Goal: Information Seeking & Learning: Understand process/instructions

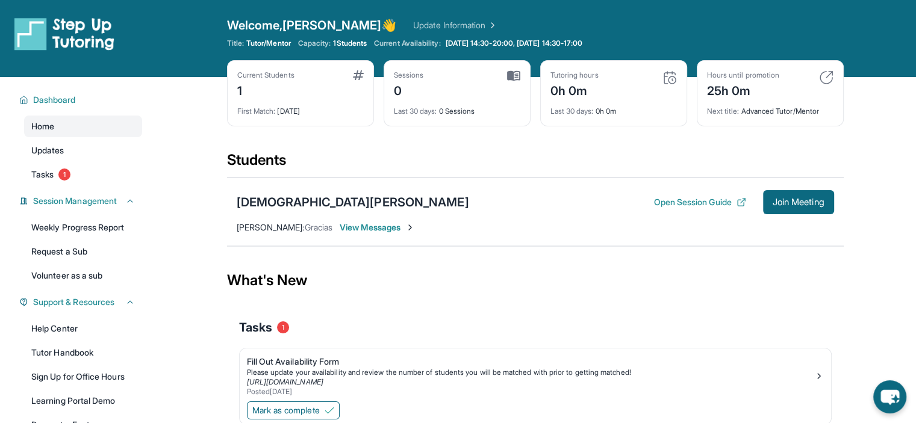
scroll to position [10, 0]
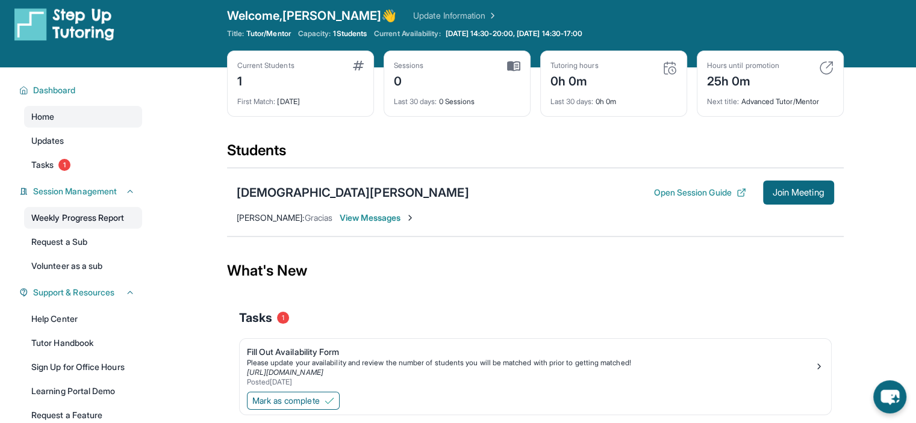
click at [74, 225] on link "Weekly Progress Report" at bounding box center [83, 218] width 118 height 22
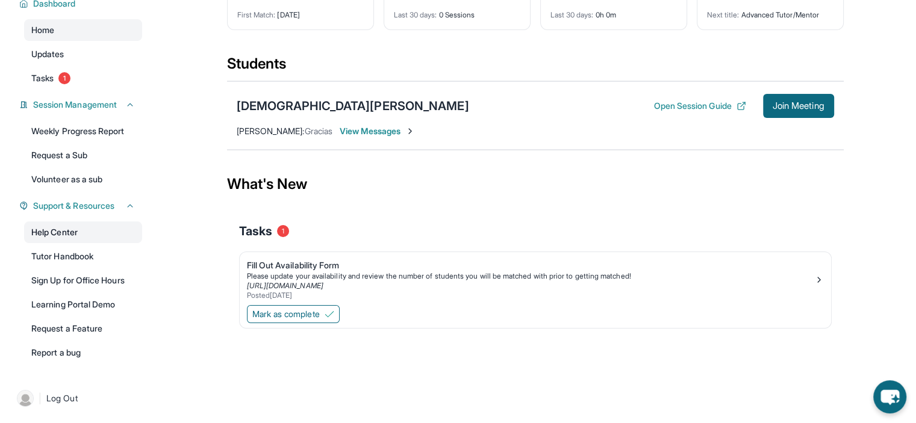
scroll to position [0, 0]
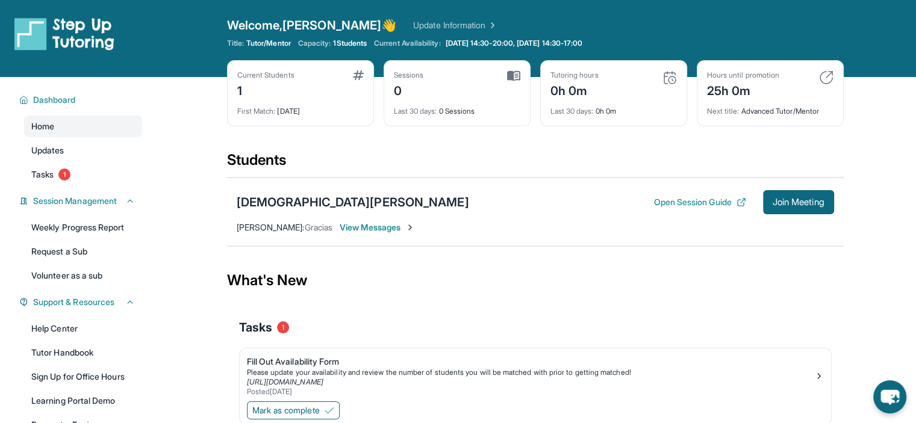
click at [385, 228] on span "View Messages" at bounding box center [377, 228] width 75 height 12
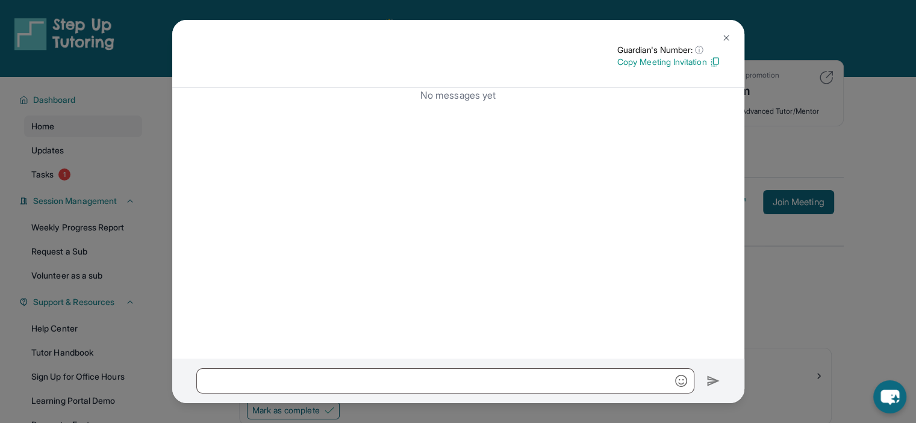
click at [728, 40] on img at bounding box center [726, 38] width 10 height 10
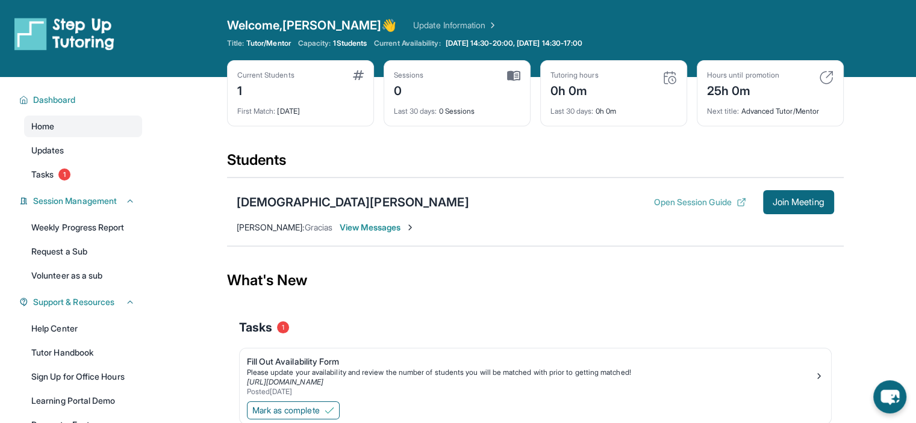
click at [682, 199] on button "Open Session Guide" at bounding box center [699, 202] width 92 height 12
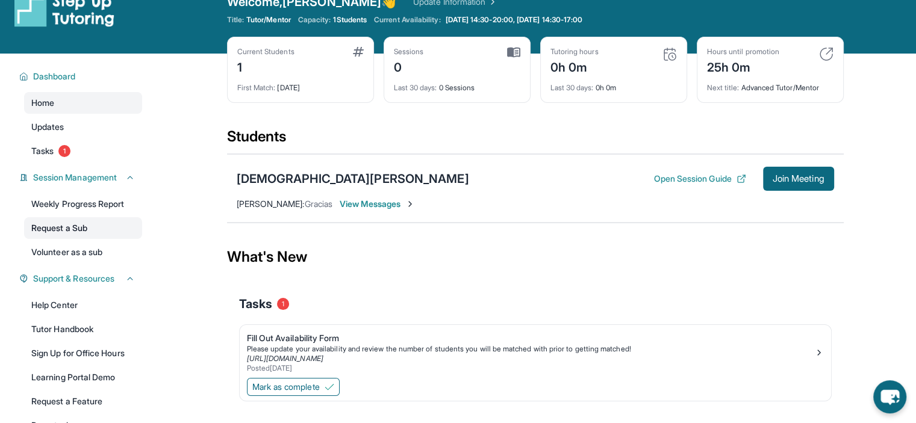
scroll to position [20, 0]
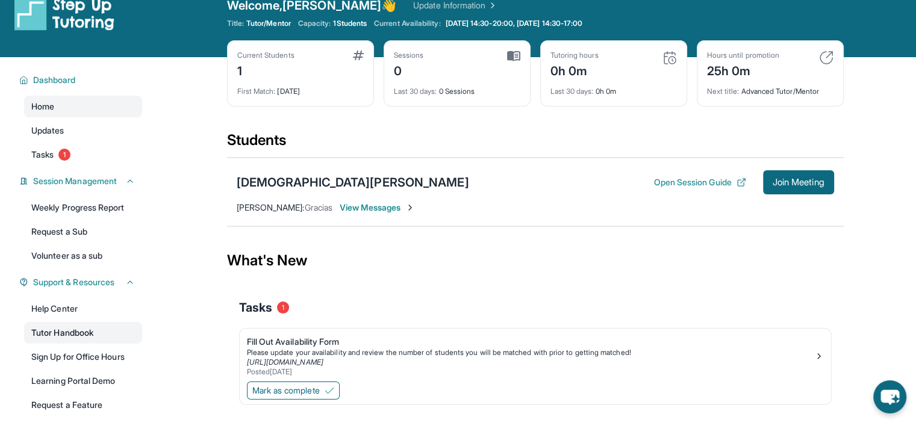
click at [40, 327] on link "Tutor Handbook" at bounding box center [83, 333] width 118 height 22
click at [265, 207] on span "[PERSON_NAME] :" at bounding box center [271, 207] width 68 height 10
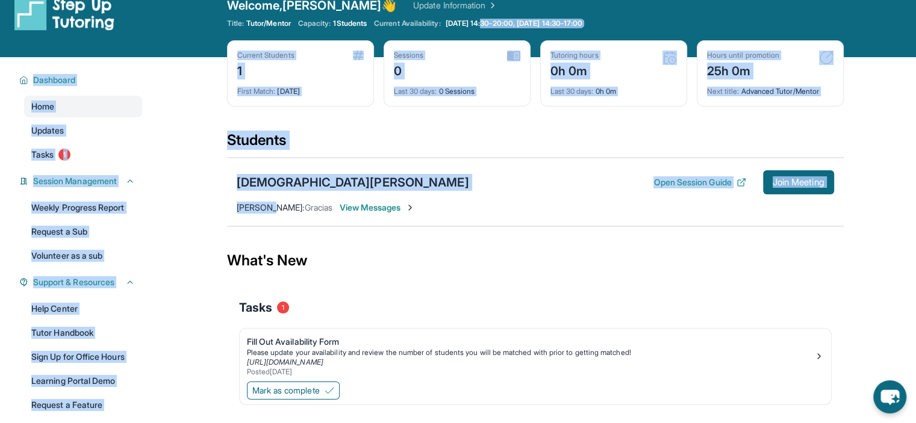
scroll to position [0, 0]
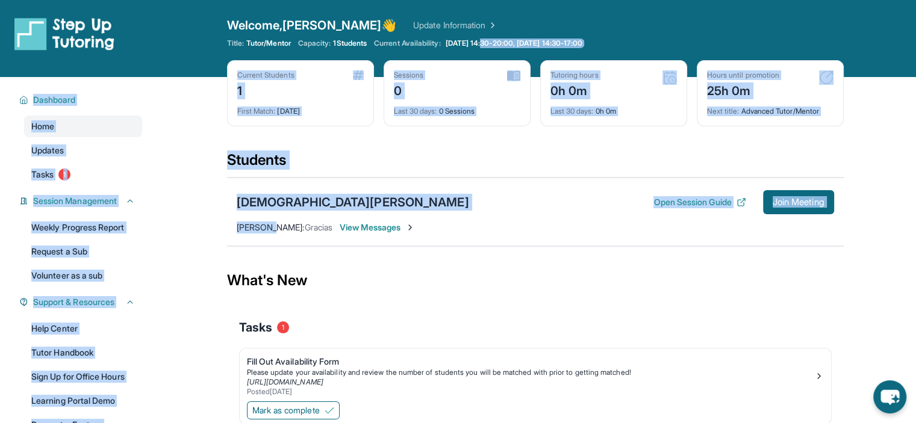
drag, startPoint x: 265, startPoint y: 207, endPoint x: 609, endPoint y: -73, distance: 443.3
click at [609, 0] on html "Open sidebar Welcome, [PERSON_NAME] 👋 Update Information Title: Tutor/Mentor Ca…" at bounding box center [458, 235] width 916 height 471
click at [469, 175] on div "Students" at bounding box center [535, 164] width 616 height 26
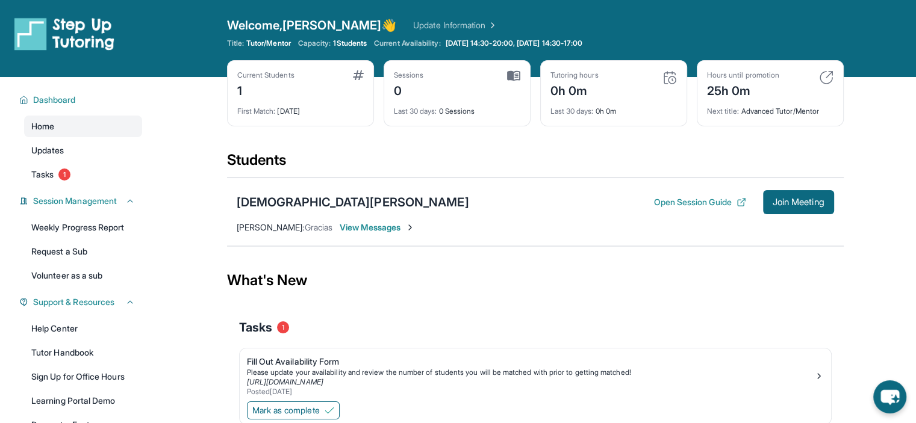
click at [354, 43] on span "1 Students" at bounding box center [350, 44] width 34 height 10
click at [287, 203] on div "[DEMOGRAPHIC_DATA][PERSON_NAME]" at bounding box center [353, 202] width 232 height 17
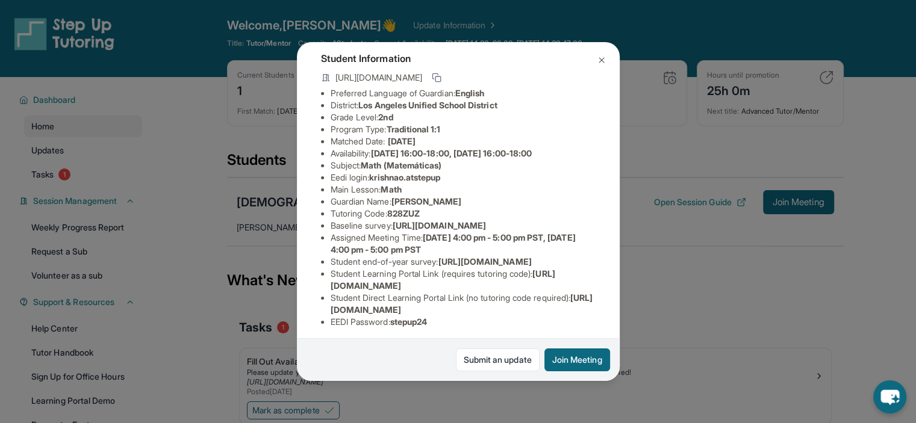
scroll to position [108, 0]
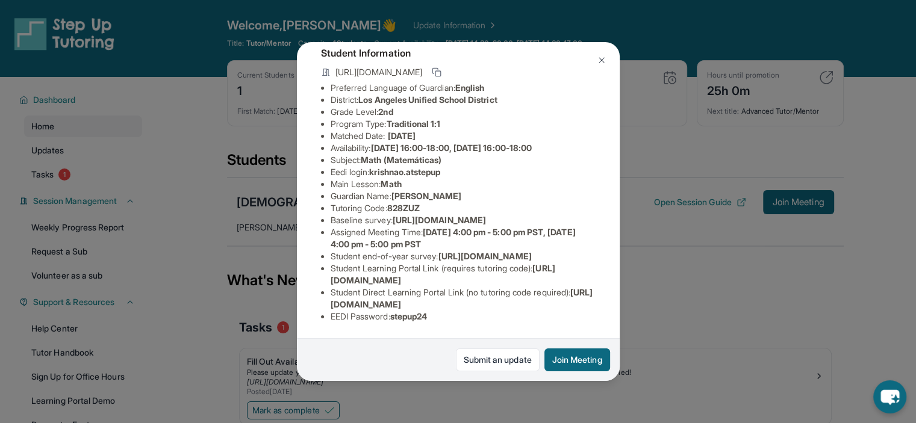
click at [606, 60] on button at bounding box center [601, 60] width 24 height 24
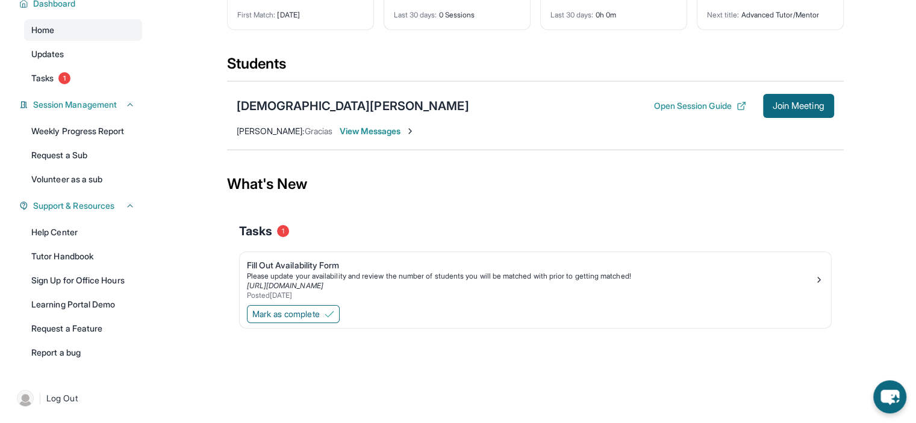
scroll to position [36, 0]
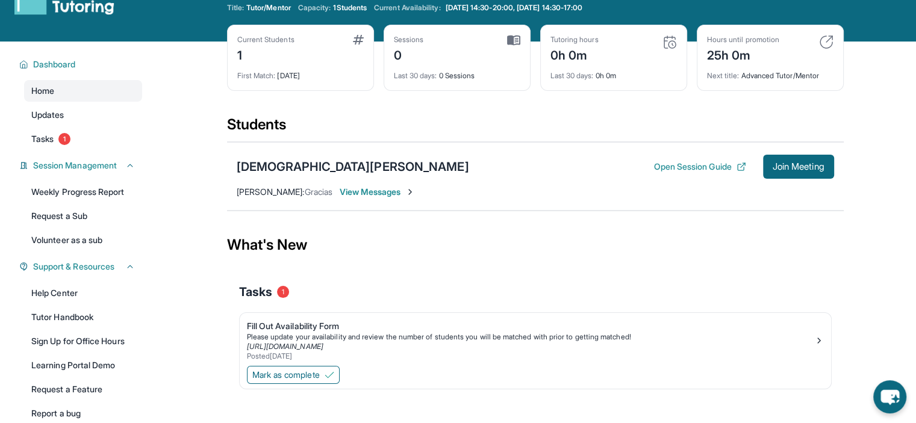
click at [406, 187] on img at bounding box center [410, 192] width 10 height 10
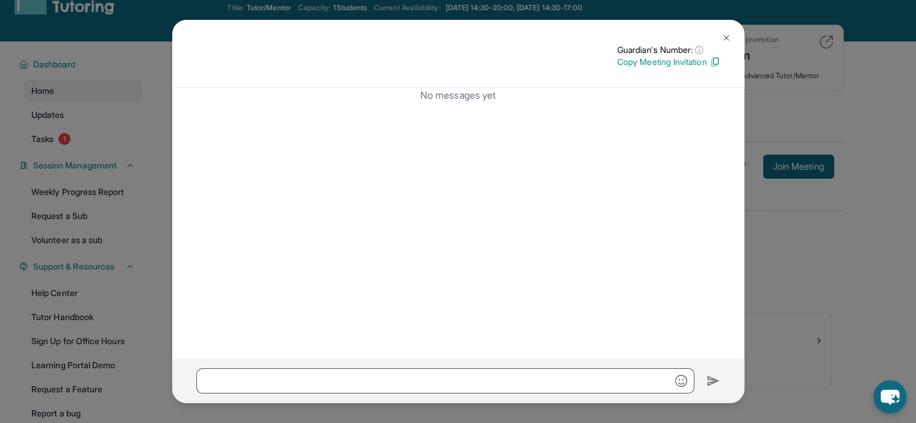
click at [725, 37] on img at bounding box center [726, 38] width 10 height 10
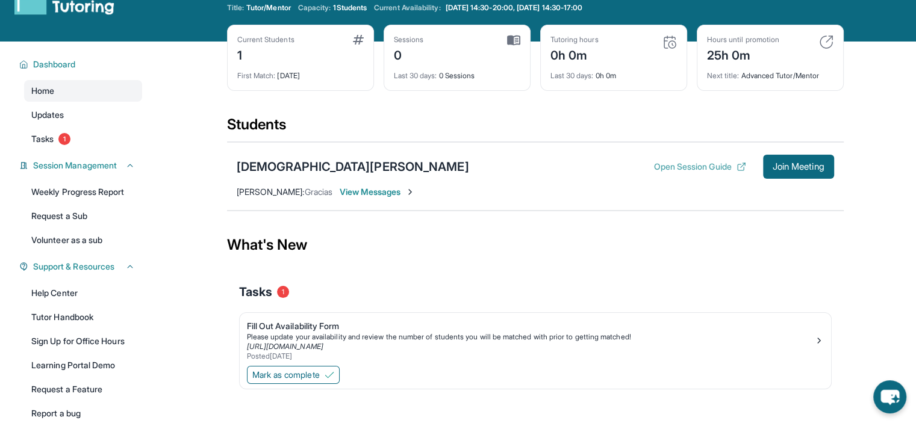
click at [713, 169] on button "Open Session Guide" at bounding box center [699, 167] width 92 height 12
click at [368, 189] on span "View Messages" at bounding box center [377, 192] width 75 height 12
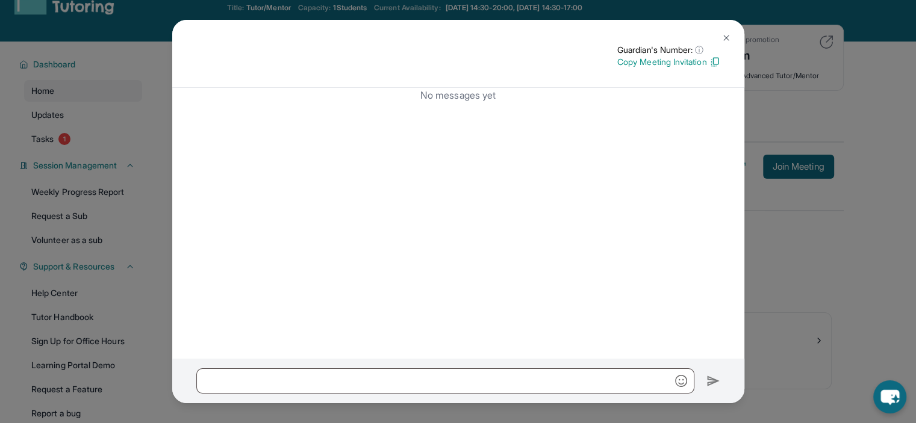
click at [730, 36] on button at bounding box center [726, 38] width 24 height 24
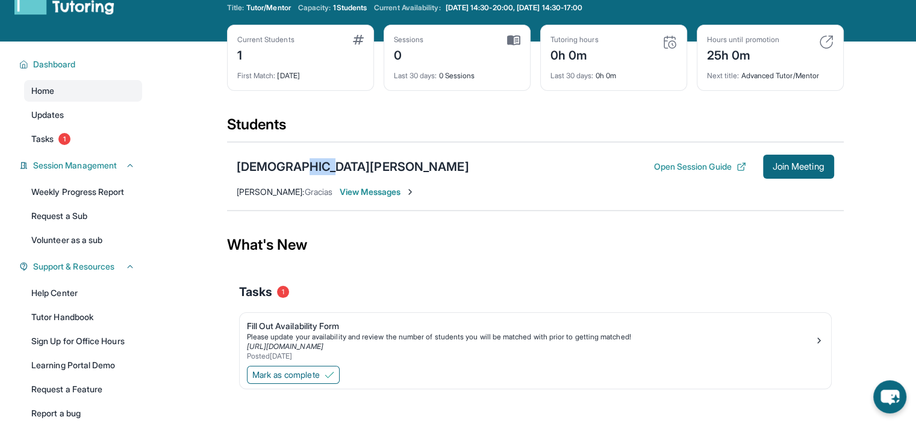
drag, startPoint x: 292, startPoint y: 166, endPoint x: 335, endPoint y: 152, distance: 44.7
click at [335, 152] on div "[DEMOGRAPHIC_DATA][PERSON_NAME] Open Session Guide Join Meeting [PERSON_NAME] :…" at bounding box center [535, 176] width 616 height 69
click at [263, 173] on div "[DEMOGRAPHIC_DATA][PERSON_NAME]" at bounding box center [353, 166] width 232 height 17
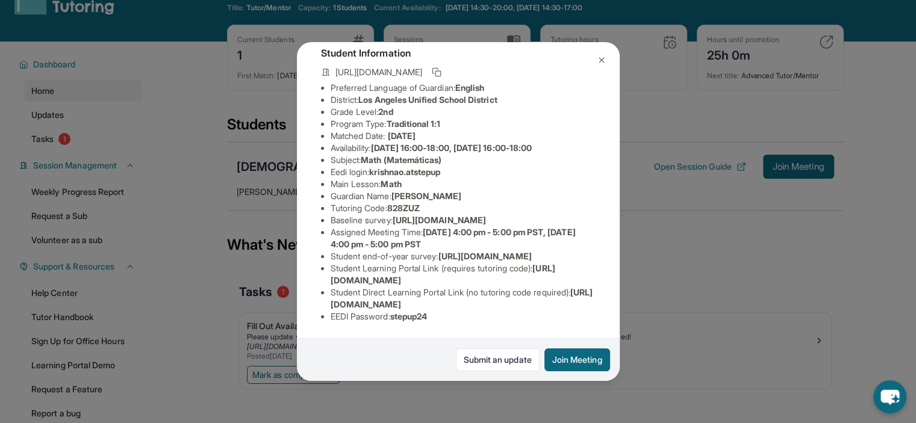
scroll to position [174, 0]
click at [353, 297] on span "[URL][DOMAIN_NAME]" at bounding box center [462, 298] width 262 height 22
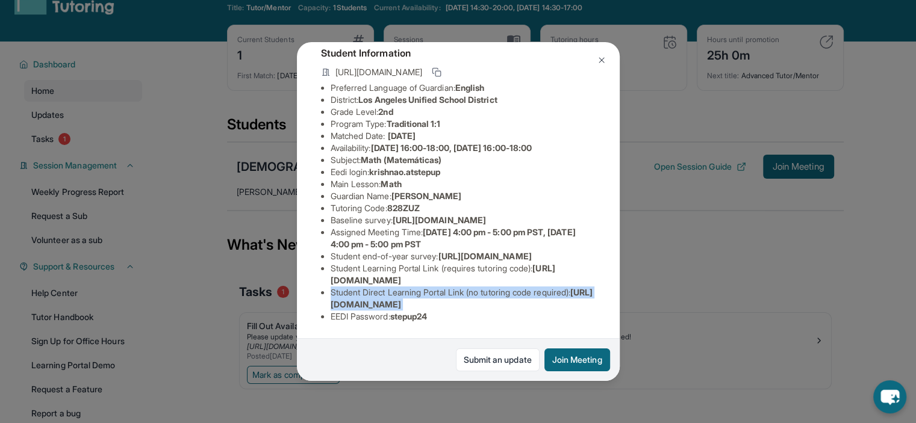
click at [353, 297] on span "[URL][DOMAIN_NAME]" at bounding box center [462, 298] width 262 height 22
click at [332, 297] on span "[URL][DOMAIN_NAME]" at bounding box center [462, 298] width 262 height 22
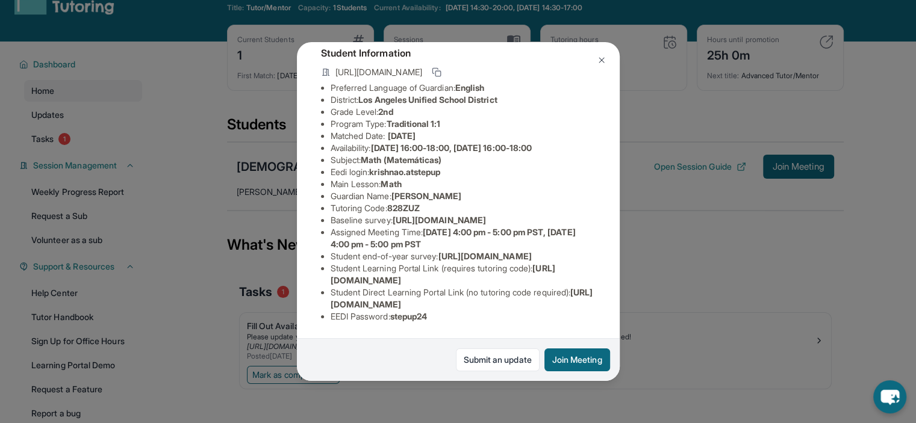
drag, startPoint x: 331, startPoint y: 297, endPoint x: 582, endPoint y: 296, distance: 251.1
click at [582, 296] on li "Student Direct Learning Portal Link (no tutoring code required) : [URL][DOMAIN_…" at bounding box center [463, 299] width 265 height 24
click at [422, 311] on span "stepup24" at bounding box center [408, 316] width 37 height 10
click at [408, 203] on span "828ZUZ" at bounding box center [403, 208] width 33 height 10
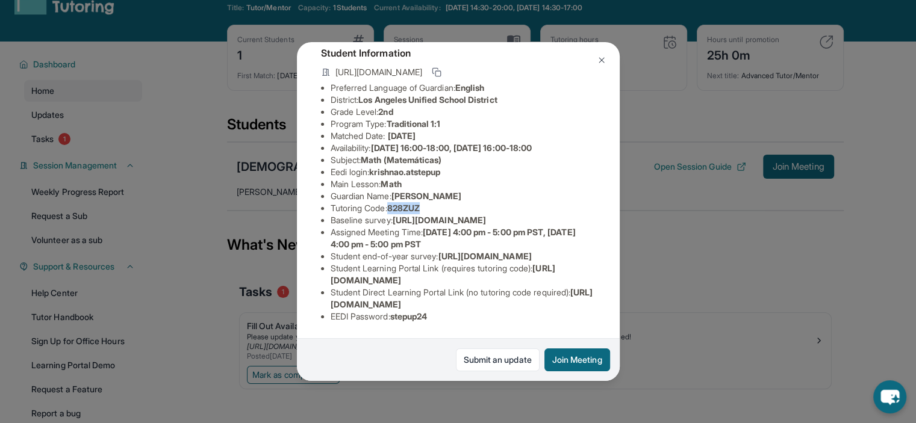
click at [408, 203] on span "828ZUZ" at bounding box center [403, 208] width 33 height 10
copy span "828ZUZ"
click at [397, 270] on span "[URL][DOMAIN_NAME]" at bounding box center [443, 274] width 225 height 22
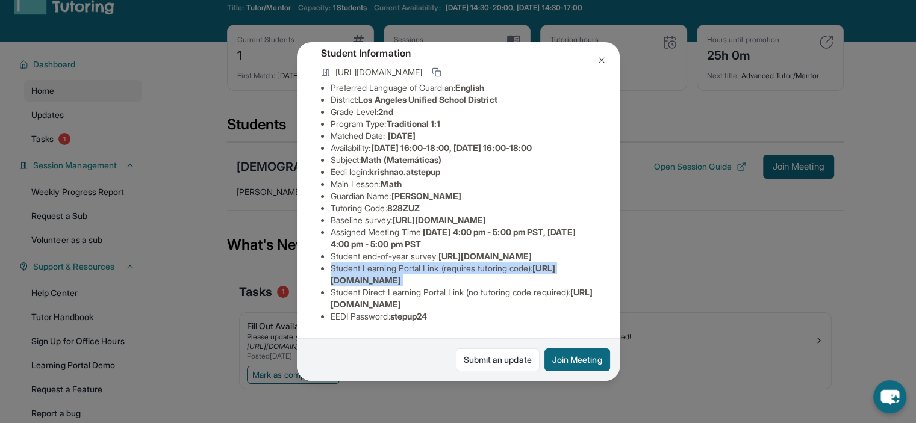
click at [397, 270] on span "[URL][DOMAIN_NAME]" at bounding box center [443, 274] width 225 height 22
click at [339, 273] on span "[URL][DOMAIN_NAME]" at bounding box center [443, 274] width 225 height 22
drag, startPoint x: 324, startPoint y: 274, endPoint x: 565, endPoint y: 272, distance: 240.8
click at [565, 272] on ul "Preferred Language of Guardian: English District: [GEOGRAPHIC_DATA] Unified Sch…" at bounding box center [458, 202] width 275 height 241
click at [518, 299] on span "[URL][DOMAIN_NAME]" at bounding box center [462, 298] width 262 height 22
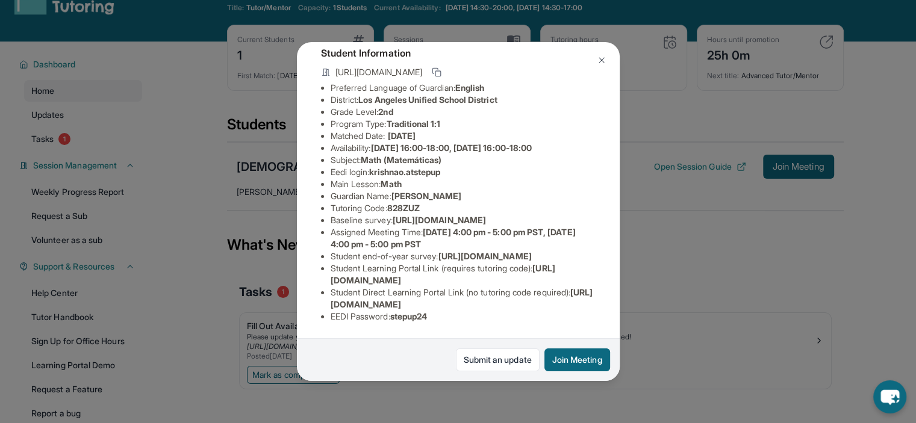
click at [518, 299] on span "[URL][DOMAIN_NAME]" at bounding box center [462, 298] width 262 height 22
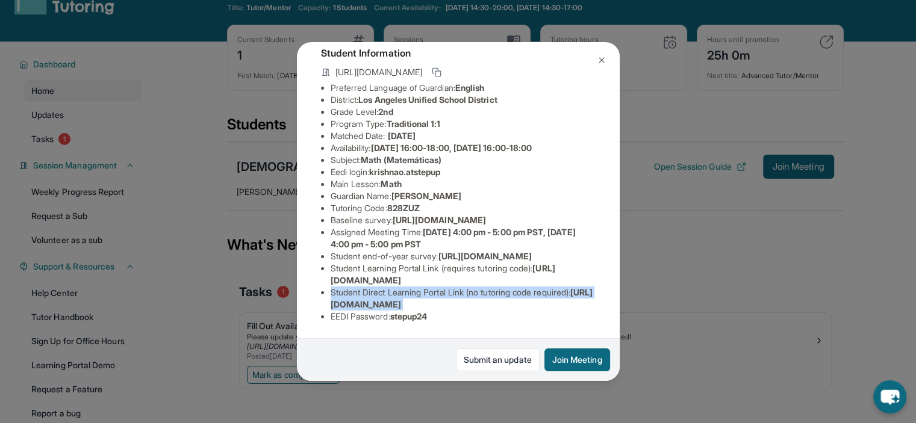
click at [518, 299] on span "[URL][DOMAIN_NAME]" at bounding box center [462, 298] width 262 height 22
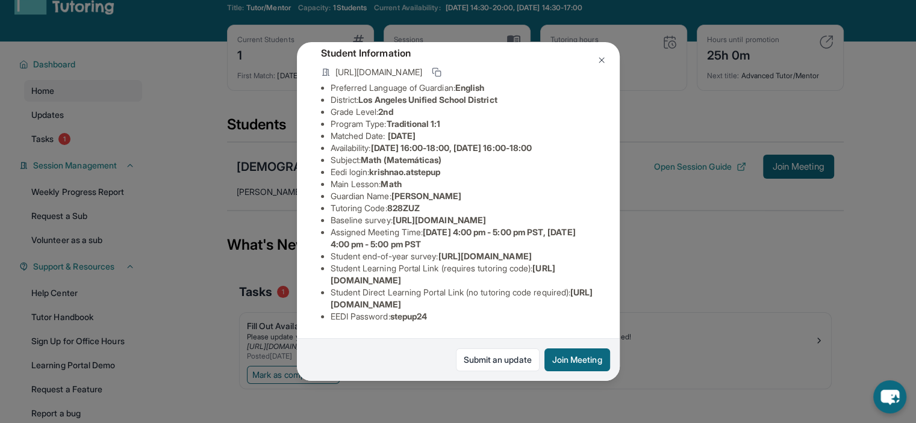
click at [327, 267] on ul "Preferred Language of Guardian: English District: [GEOGRAPHIC_DATA] Unified Sch…" at bounding box center [458, 202] width 275 height 241
drag, startPoint x: 331, startPoint y: 296, endPoint x: 301, endPoint y: 305, distance: 31.4
click at [301, 305] on div "[DEMOGRAPHIC_DATA][PERSON_NAME] Guardian: [PERSON_NAME] Student Information [UR…" at bounding box center [458, 211] width 323 height 338
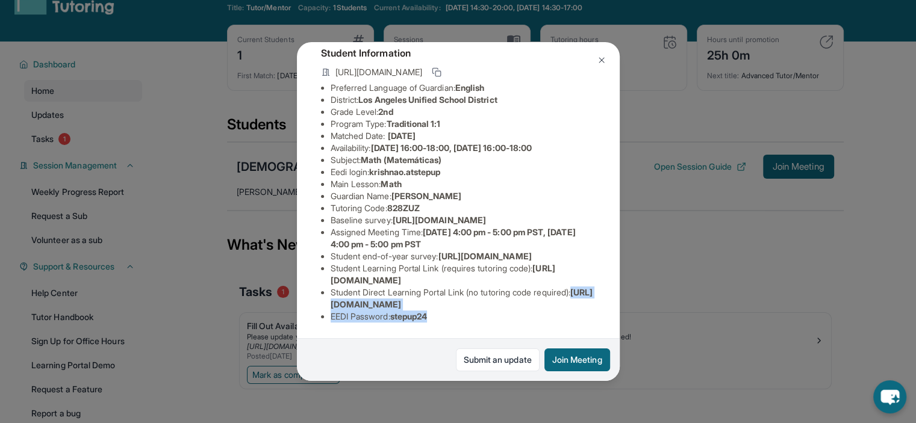
click at [376, 298] on span "[URL][DOMAIN_NAME]" at bounding box center [462, 298] width 262 height 22
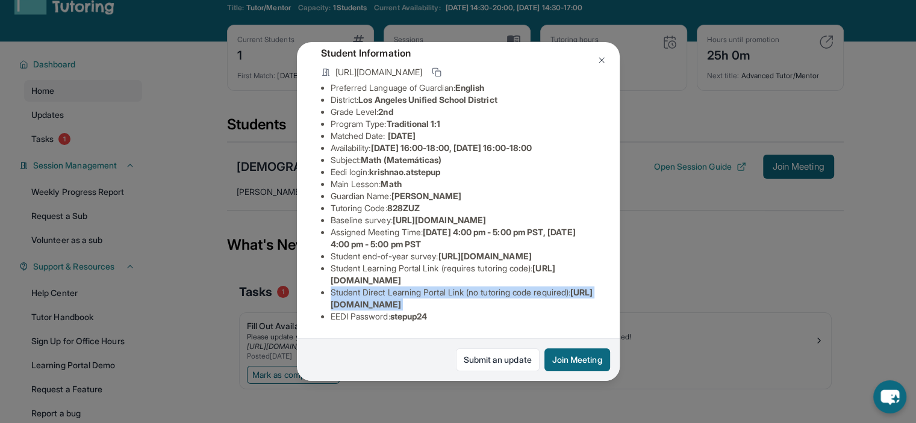
click at [376, 298] on span "[URL][DOMAIN_NAME]" at bounding box center [462, 298] width 262 height 22
click at [331, 296] on span "[URL][DOMAIN_NAME]" at bounding box center [462, 298] width 262 height 22
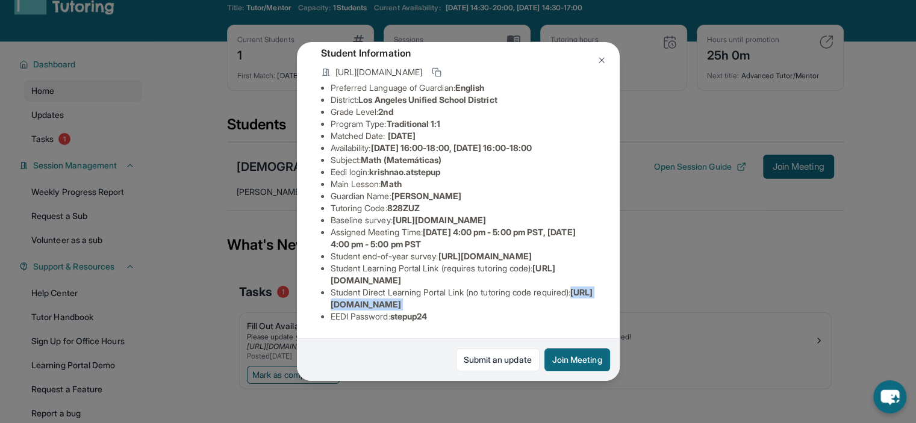
drag, startPoint x: 330, startPoint y: 296, endPoint x: 577, endPoint y: 298, distance: 247.4
click at [577, 298] on span "[URL][DOMAIN_NAME]" at bounding box center [462, 298] width 262 height 22
drag, startPoint x: 542, startPoint y: 269, endPoint x: 331, endPoint y: 272, distance: 211.3
click at [331, 272] on li "Student Learning Portal Link (requires tutoring code) : [URL][DOMAIN_NAME]" at bounding box center [463, 274] width 265 height 24
copy span "[URL][DOMAIN_NAME]"
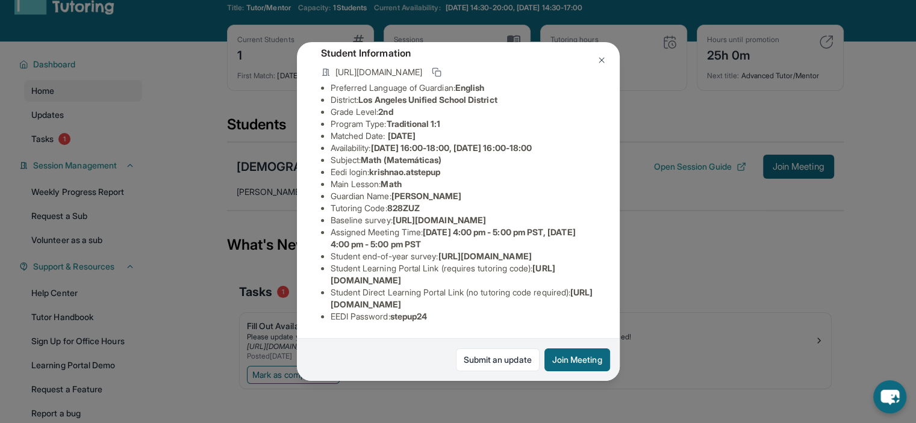
click at [446, 287] on li "Student Direct Learning Portal Link (no tutoring code required) : [URL][DOMAIN_…" at bounding box center [463, 299] width 265 height 24
drag, startPoint x: 402, startPoint y: 125, endPoint x: 411, endPoint y: 112, distance: 15.2
click at [411, 112] on ul "Preferred Language of Guardian: English District: [GEOGRAPHIC_DATA] Unified Sch…" at bounding box center [458, 202] width 275 height 241
click at [411, 203] on span "828ZUZ" at bounding box center [403, 208] width 33 height 10
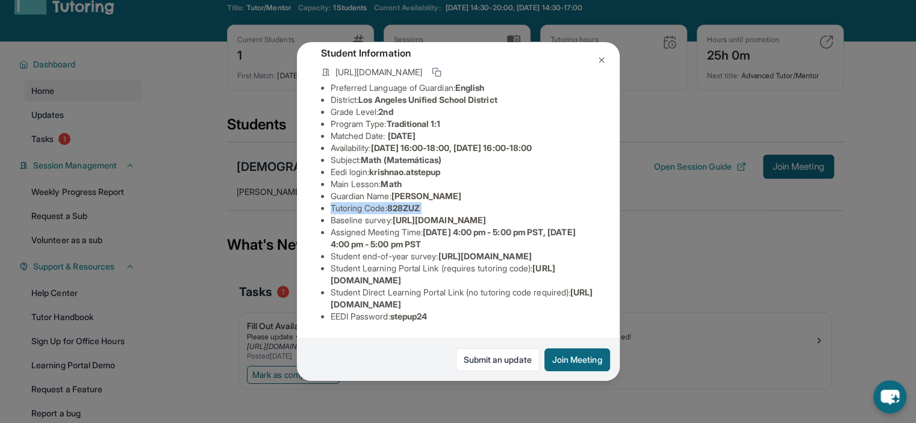
click at [411, 203] on span "828ZUZ" at bounding box center [403, 208] width 33 height 10
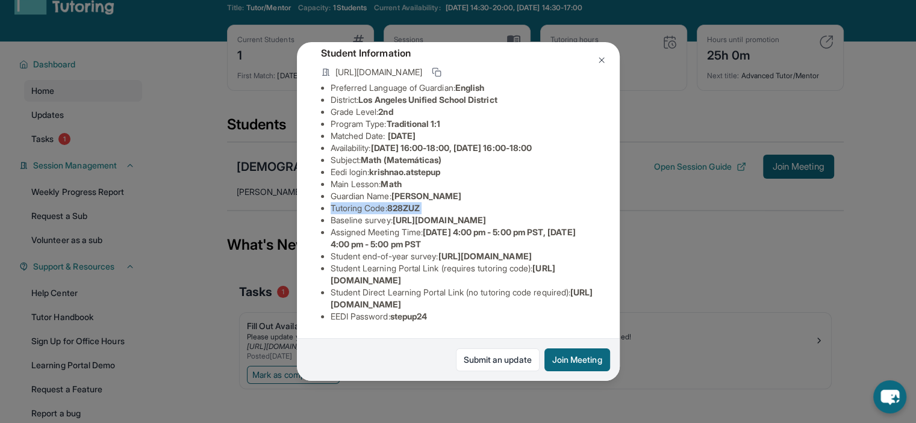
click at [411, 203] on span "828ZUZ" at bounding box center [403, 208] width 33 height 10
drag, startPoint x: 414, startPoint y: 124, endPoint x: 417, endPoint y: 109, distance: 15.2
click at [417, 109] on ul "Preferred Language of Guardian: English District: [GEOGRAPHIC_DATA] Unified Sch…" at bounding box center [458, 202] width 275 height 241
click at [417, 202] on li "Tutoring Code : 828ZUZ" at bounding box center [463, 208] width 265 height 12
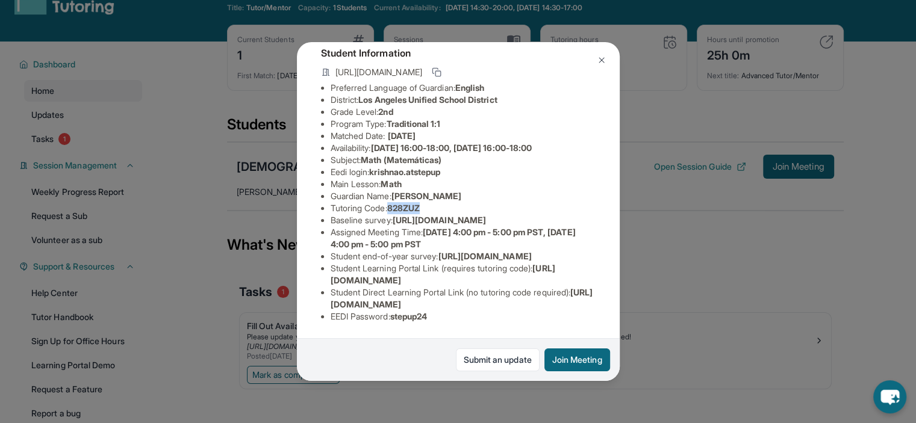
click at [417, 202] on li "Tutoring Code : 828ZUZ" at bounding box center [463, 208] width 265 height 12
copy span "828ZUZ"
click at [602, 59] on img at bounding box center [602, 60] width 10 height 10
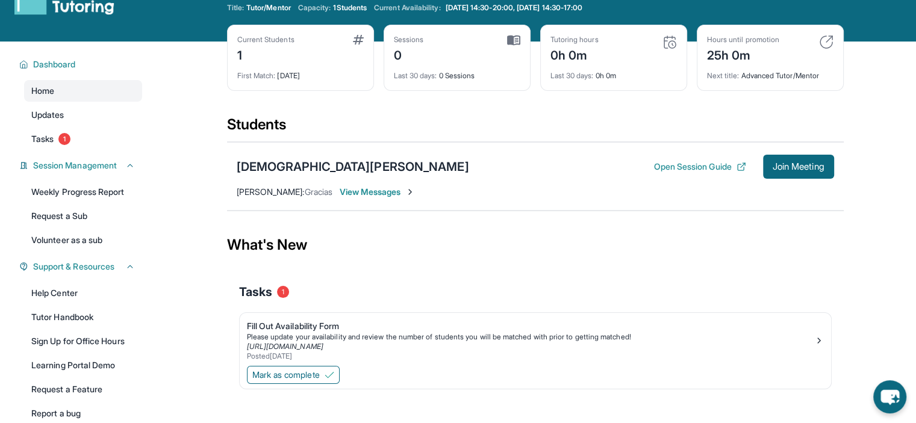
click at [385, 197] on div "[DEMOGRAPHIC_DATA][PERSON_NAME] Open Session Guide Join Meeting [PERSON_NAME] :…" at bounding box center [535, 176] width 616 height 69
click at [371, 189] on span "View Messages" at bounding box center [377, 192] width 75 height 12
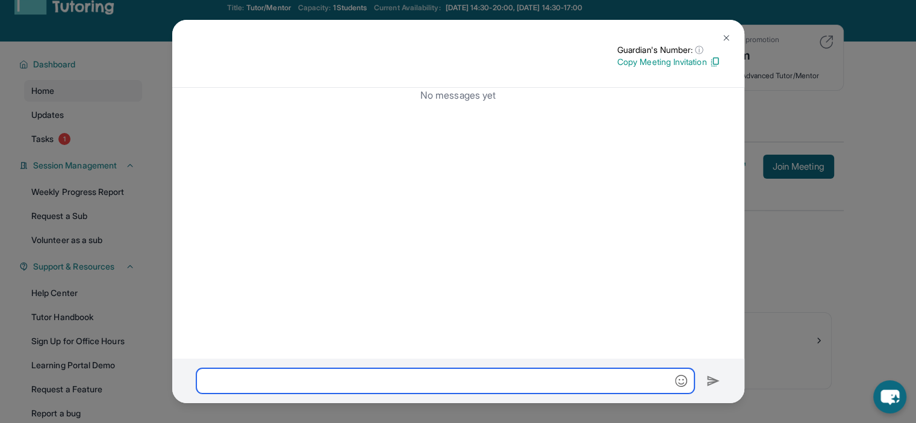
click at [287, 375] on input "text" at bounding box center [445, 380] width 498 height 25
paste input "**********"
type input "**********"
paste input "**********"
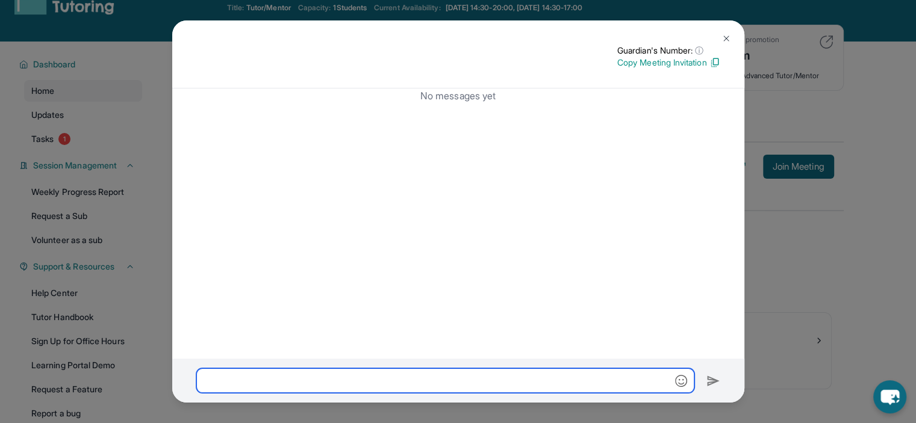
type input "**********"
click at [731, 41] on button at bounding box center [726, 38] width 24 height 24
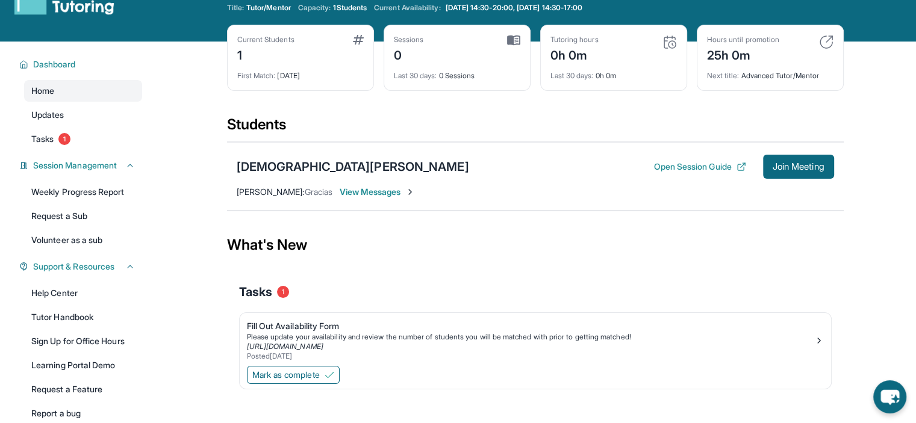
click at [376, 190] on span "View Messages" at bounding box center [377, 192] width 75 height 12
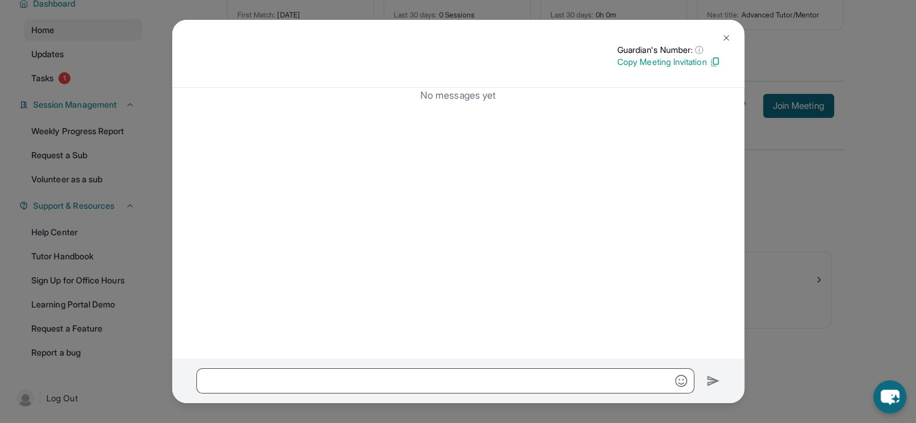
scroll to position [96, 0]
click at [725, 36] on img at bounding box center [726, 38] width 10 height 10
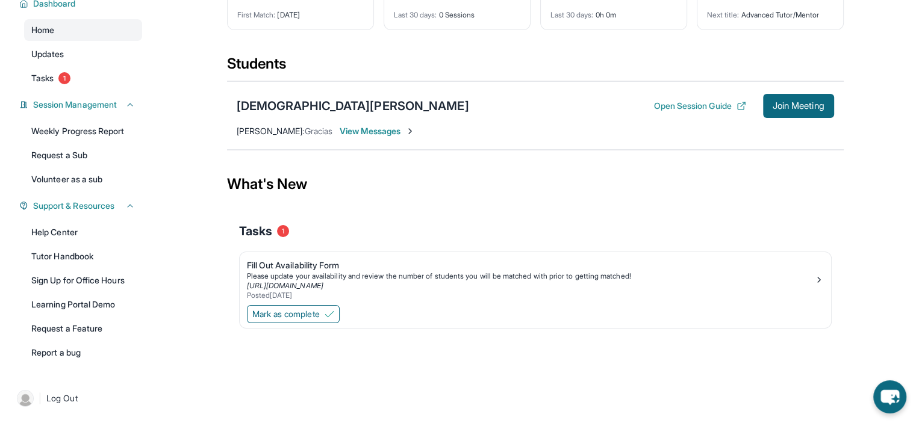
click at [581, 174] on div "What's New" at bounding box center [535, 184] width 616 height 53
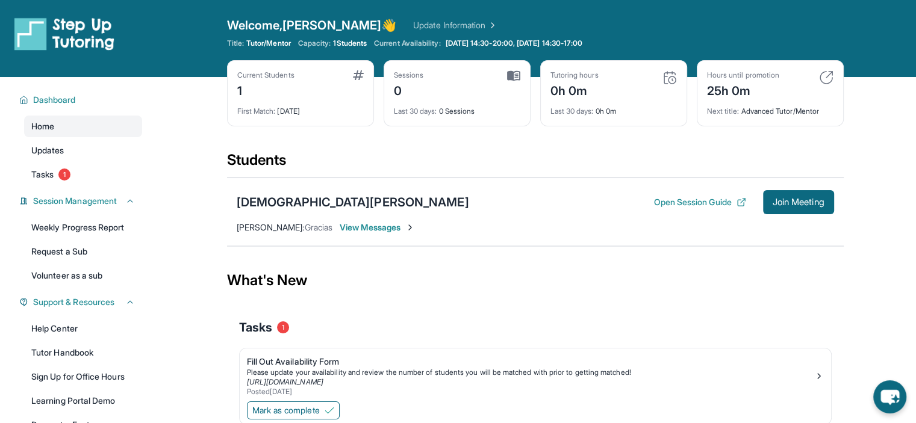
scroll to position [0, 0]
click at [688, 203] on button "Open Session Guide" at bounding box center [699, 202] width 92 height 12
